Goal: Task Accomplishment & Management: Use online tool/utility

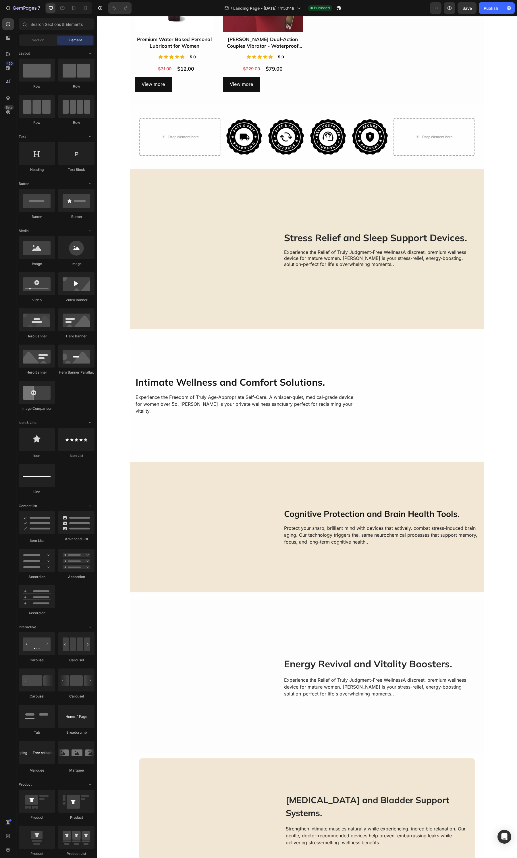
scroll to position [969, 0]
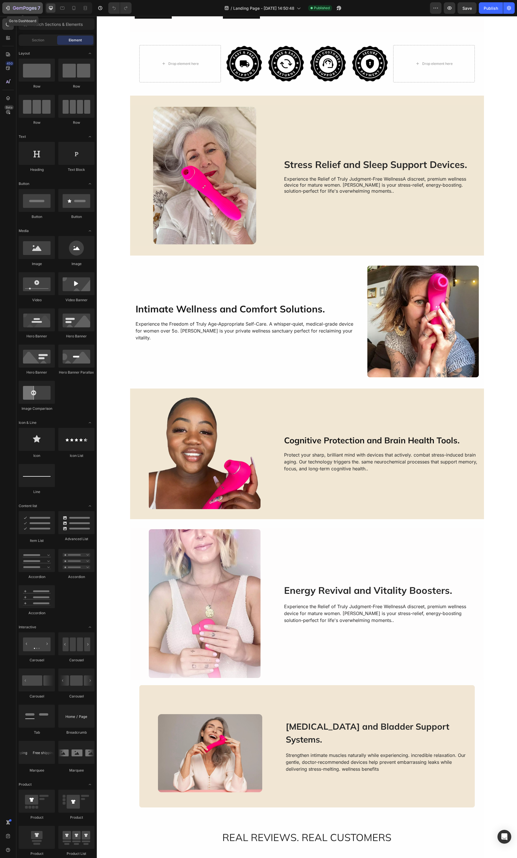
click at [8, 7] on icon "button" at bounding box center [8, 8] width 6 height 6
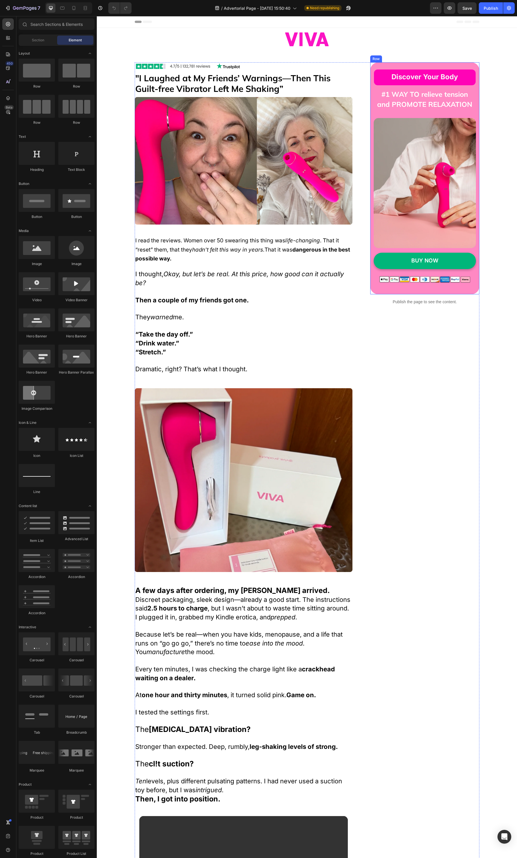
click at [460, 289] on div "Discover Your Body Button #1 WAY TO relieve tension and PROMOTE RELAXATION Head…" at bounding box center [424, 178] width 109 height 232
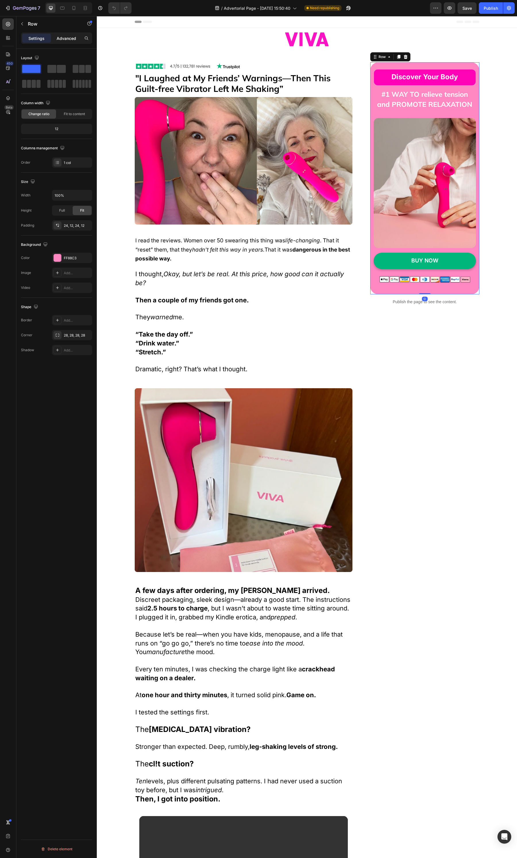
click at [73, 39] on p "Advanced" at bounding box center [67, 38] width 20 height 6
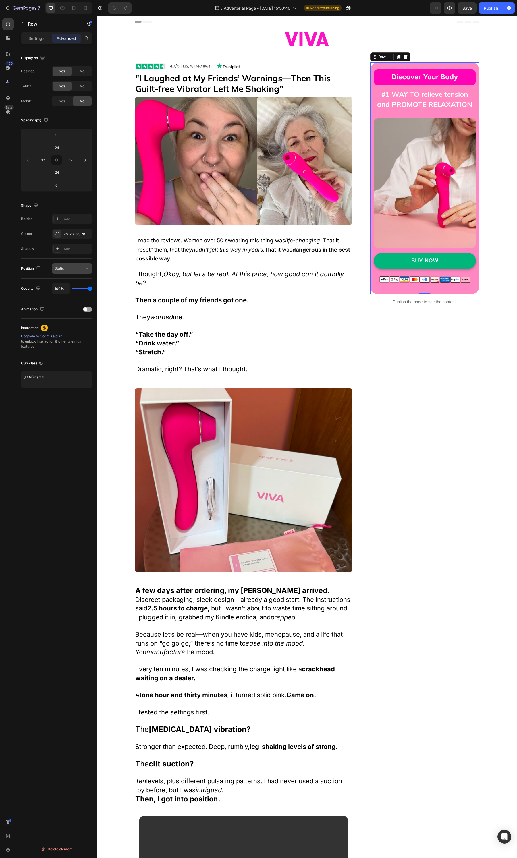
click at [76, 267] on div "Static" at bounding box center [69, 268] width 29 height 5
click at [67, 325] on p "Fixed" at bounding box center [71, 326] width 33 height 5
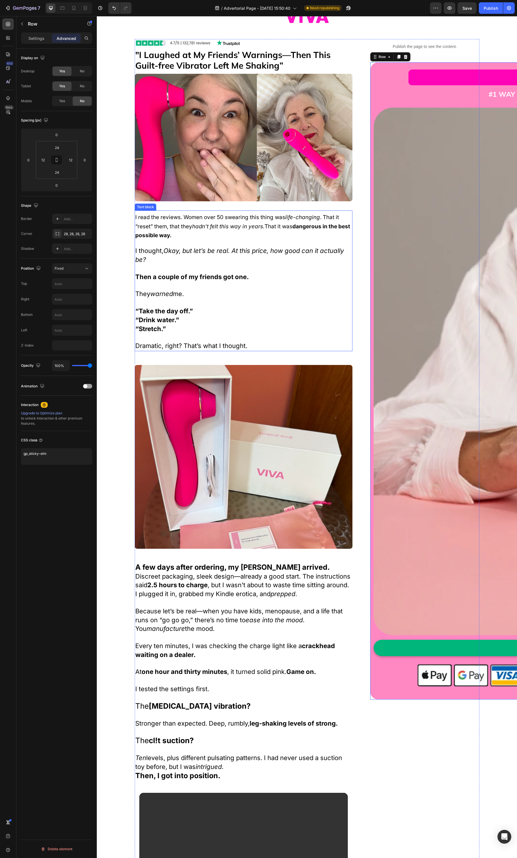
scroll to position [36, 0]
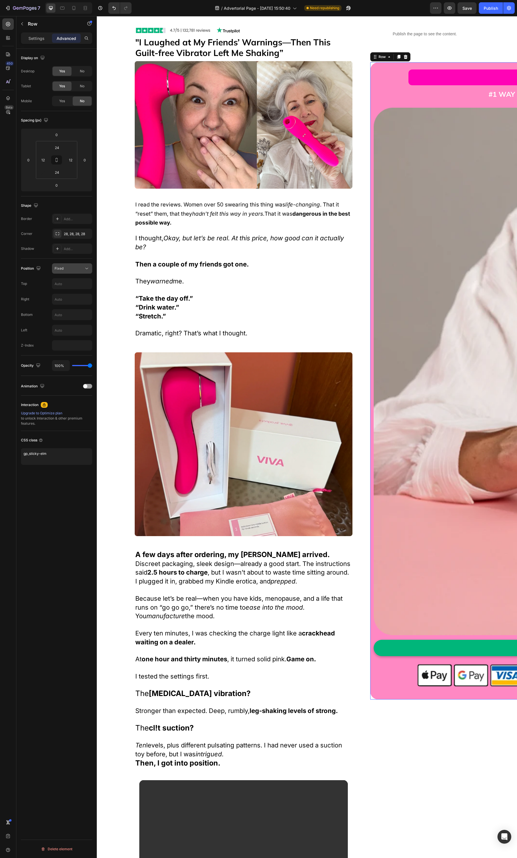
click at [73, 268] on div "Fixed" at bounding box center [69, 268] width 29 height 5
click at [69, 314] on p "Sticky" at bounding box center [71, 315] width 33 height 5
type input "0"
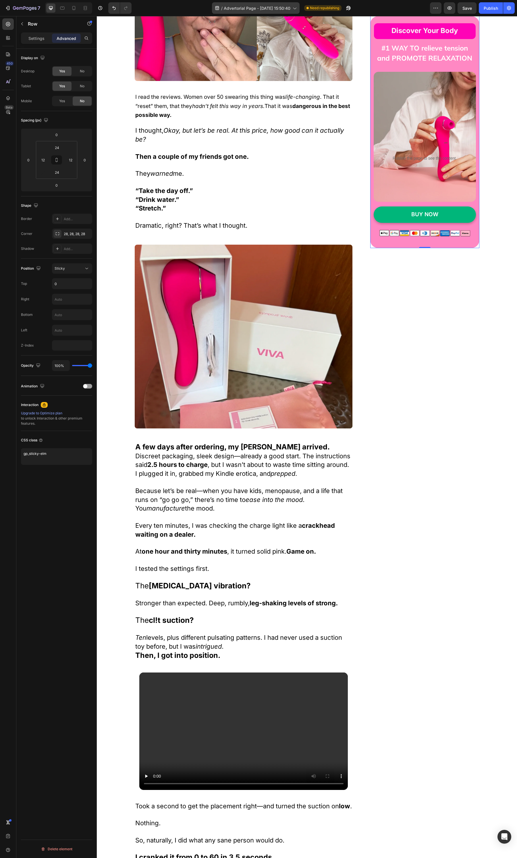
scroll to position [1834, 0]
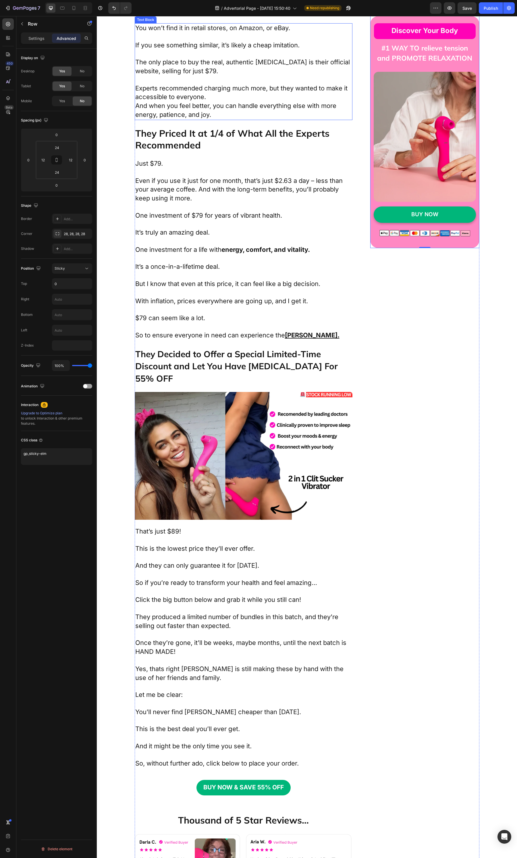
click at [190, 76] on p "The only place to buy the real, authentic [MEDICAL_DATA] is their official webs…" at bounding box center [243, 67] width 217 height 18
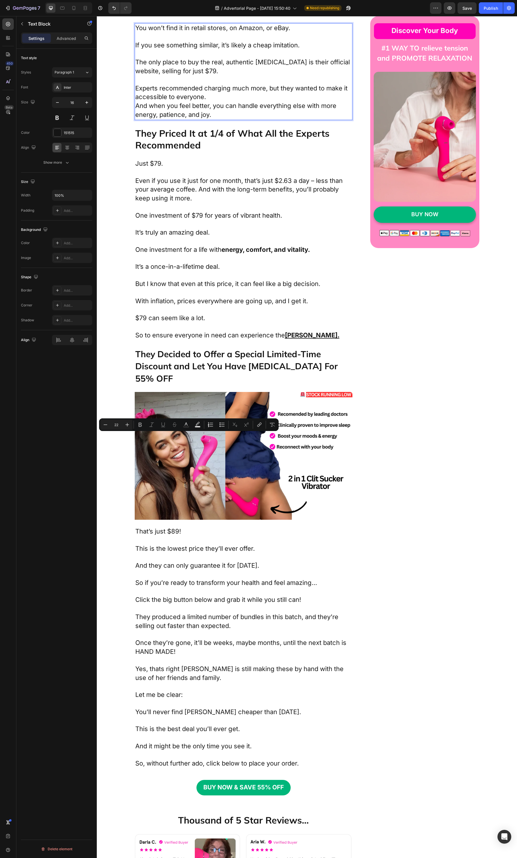
click at [185, 75] on span "The only place to buy the real, authentic [MEDICAL_DATA] is their official webs…" at bounding box center [242, 66] width 215 height 16
click at [155, 167] on span "Just $79." at bounding box center [149, 163] width 28 height 7
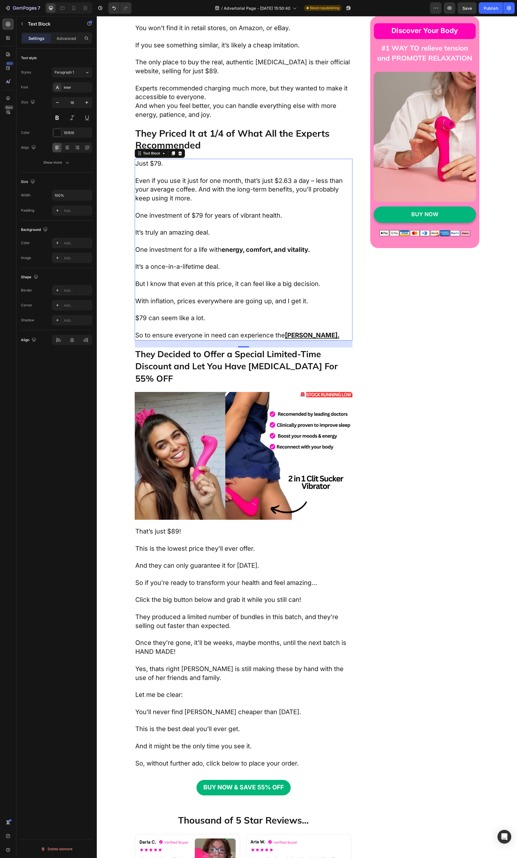
click at [155, 167] on span "Just $79." at bounding box center [149, 163] width 28 height 7
click at [198, 219] on span "One investment of $79 for years of vibrant health." at bounding box center [208, 215] width 147 height 7
click at [137, 322] on span "$79 can seem like a lot." at bounding box center [170, 317] width 70 height 7
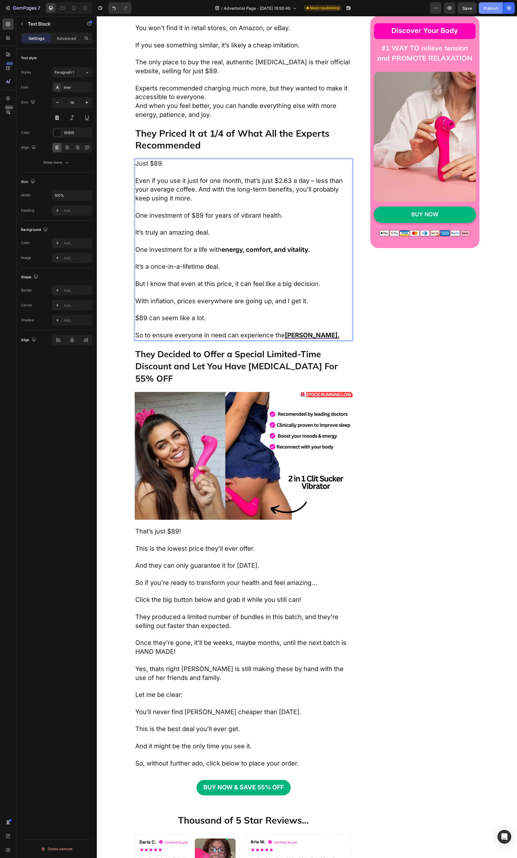
click at [490, 11] on button "Publish" at bounding box center [491, 7] width 24 height 11
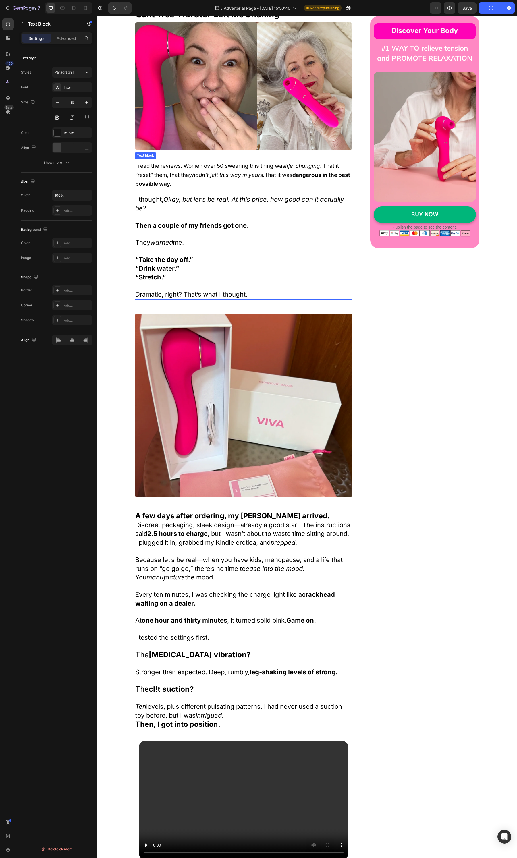
scroll to position [0, 0]
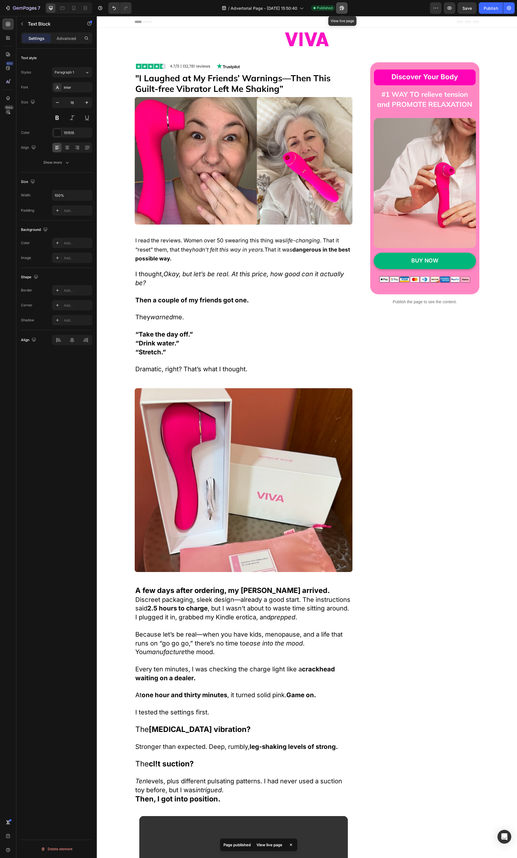
click at [340, 6] on icon "button" at bounding box center [342, 8] width 6 height 6
